Goal: Task Accomplishment & Management: Manage account settings

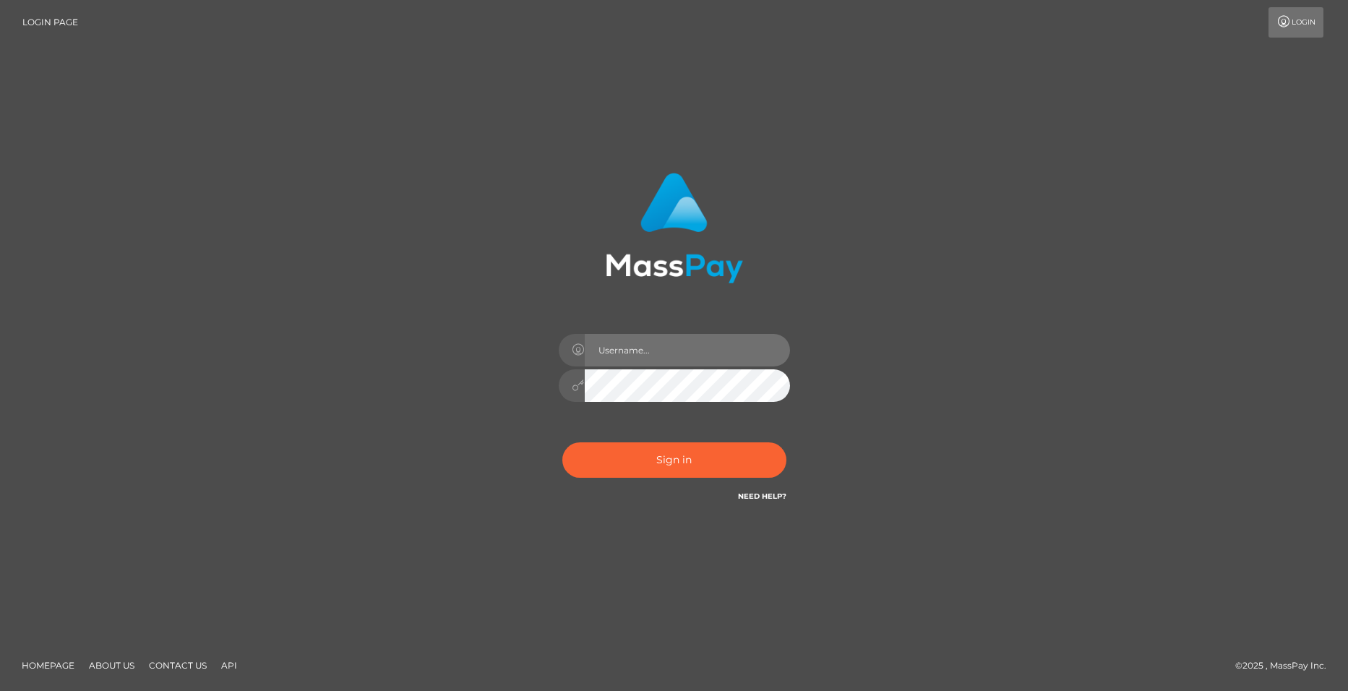
click at [643, 346] on input "text" at bounding box center [687, 350] width 205 height 33
type input "alexgoespersonal5@gmail.com"
click at [682, 345] on input "alexgoespersonal5@gmail.com" at bounding box center [687, 350] width 205 height 33
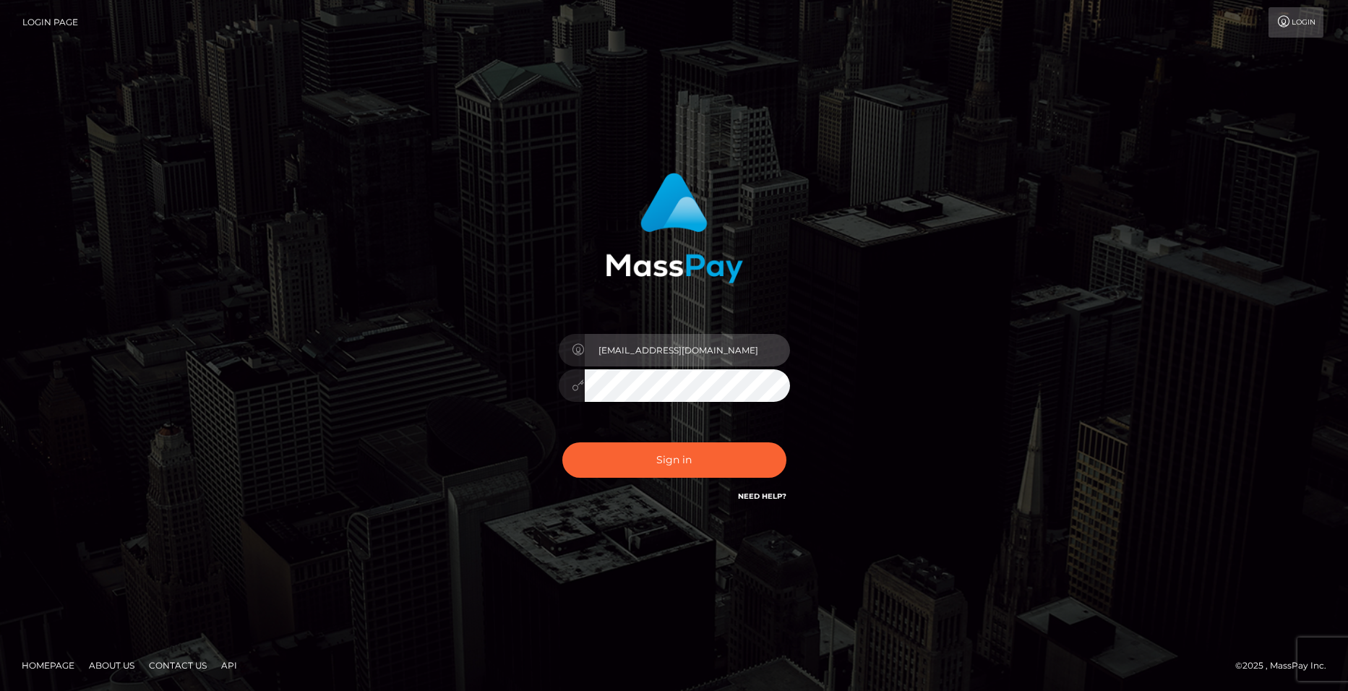
click at [687, 343] on input "alexgoespersonal5@gmail.com" at bounding box center [687, 350] width 205 height 33
type input "alexgoespersonal5@gmail.com"
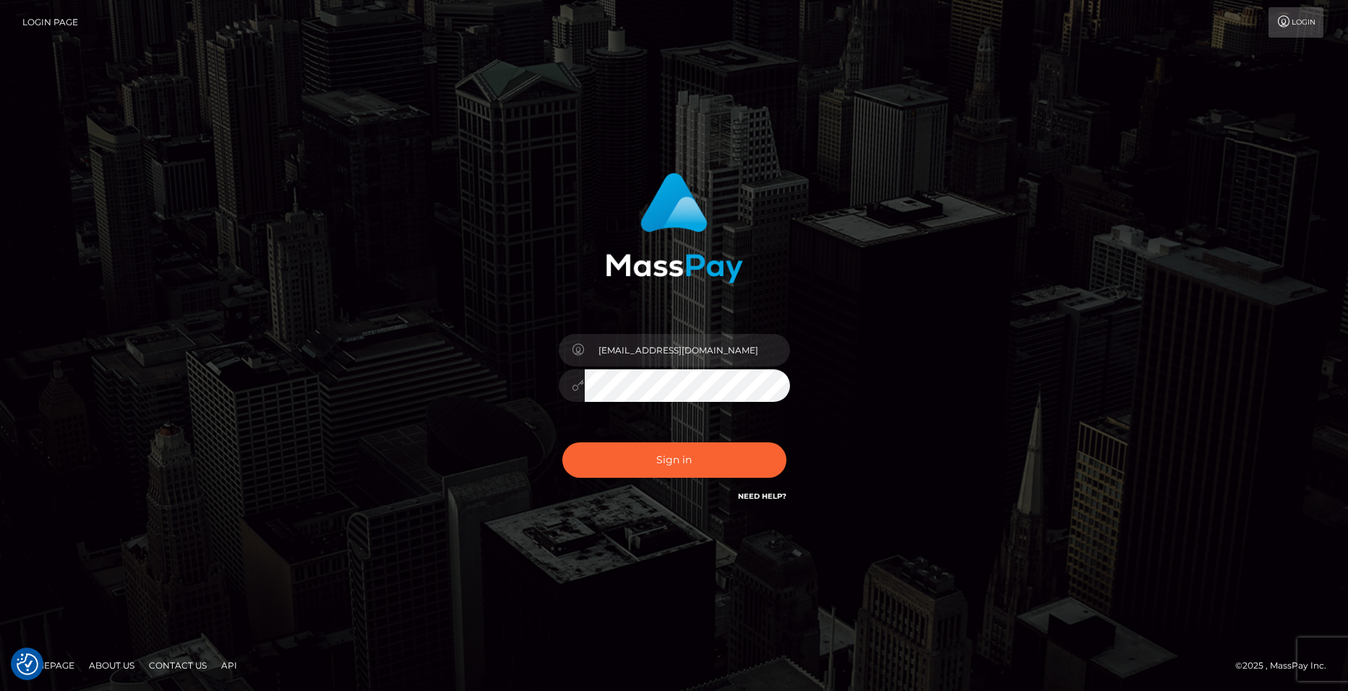
click at [955, 398] on div "alexgoespersonal5@gmail.com" at bounding box center [674, 346] width 824 height 368
click at [590, 461] on button "Sign in" at bounding box center [674, 459] width 224 height 35
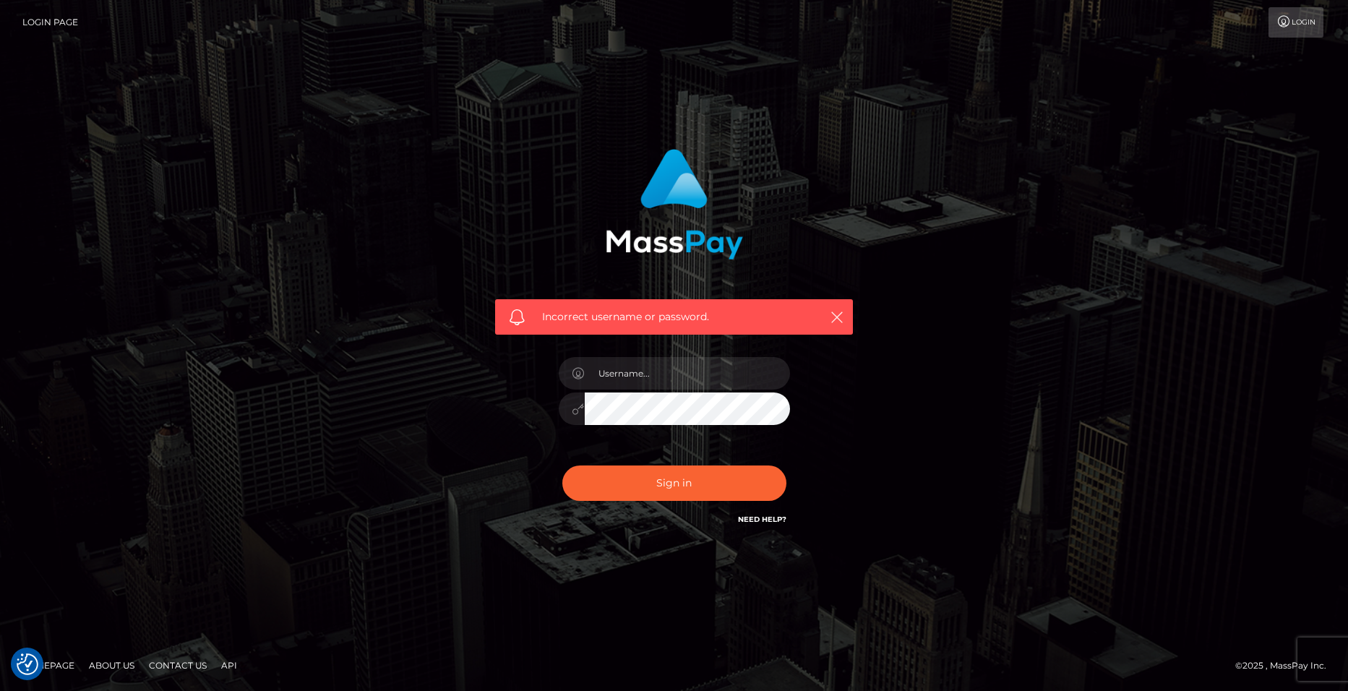
click at [1310, 14] on link "Login" at bounding box center [1295, 22] width 55 height 30
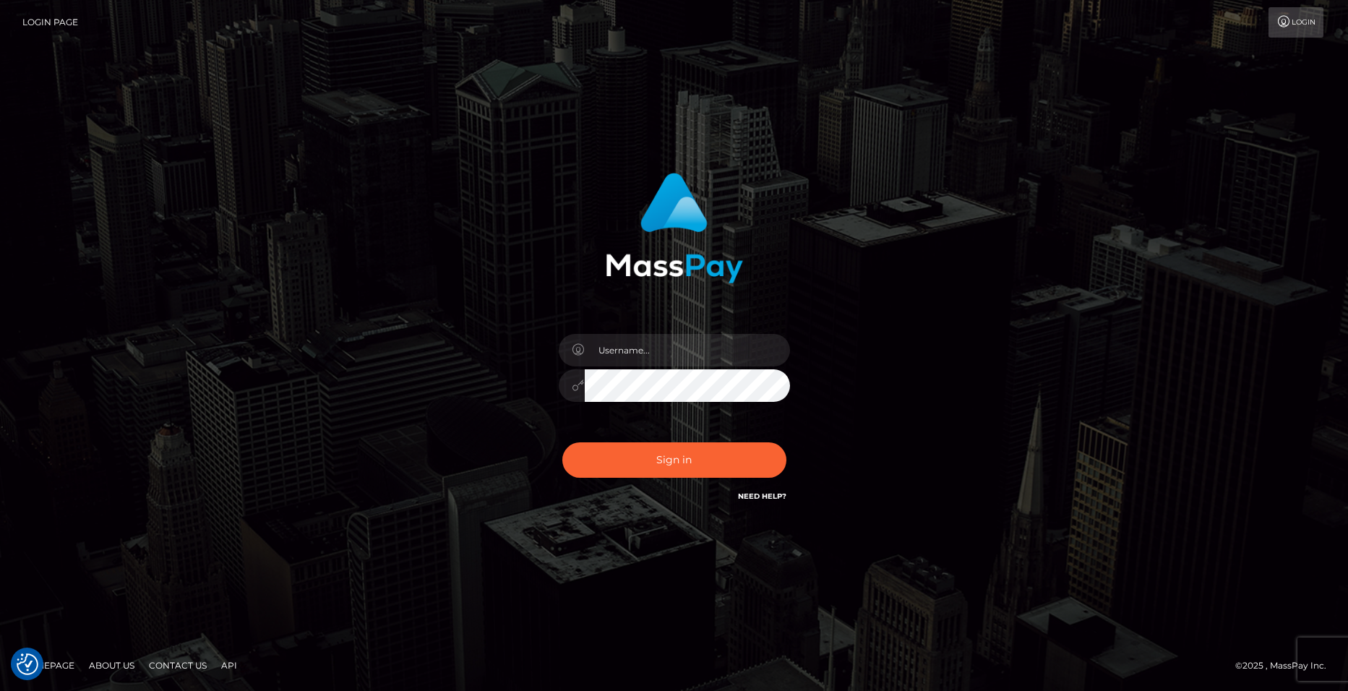
drag, startPoint x: 49, startPoint y: 39, endPoint x: 59, endPoint y: 19, distance: 22.3
click at [50, 38] on nav "Login Page Login" at bounding box center [674, 22] width 1348 height 45
click at [59, 19] on link "Login Page" at bounding box center [50, 22] width 56 height 30
